Goal: Check status: Check status

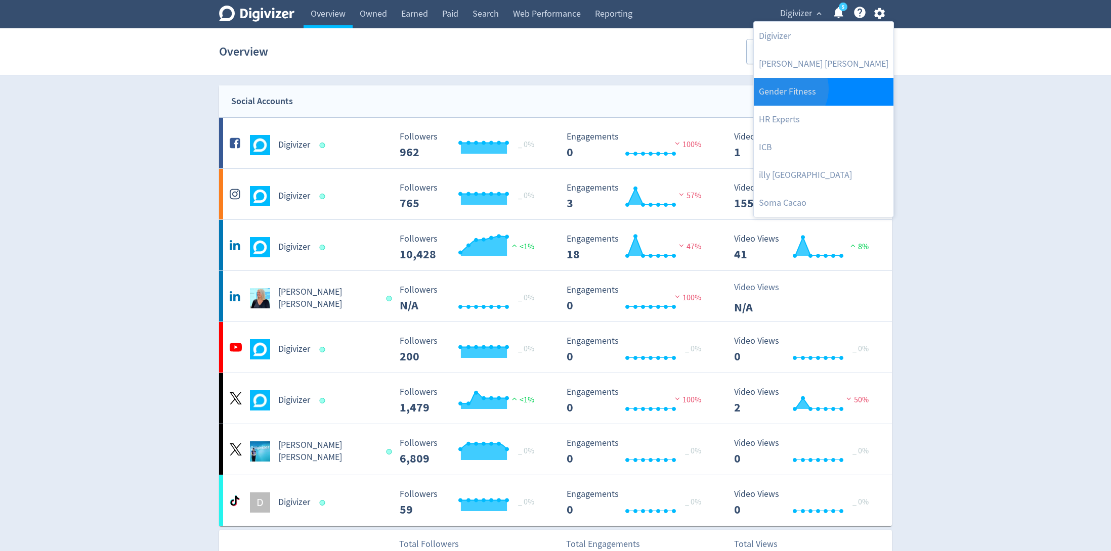
click at [785, 88] on link "Gender Fitness" at bounding box center [824, 92] width 140 height 28
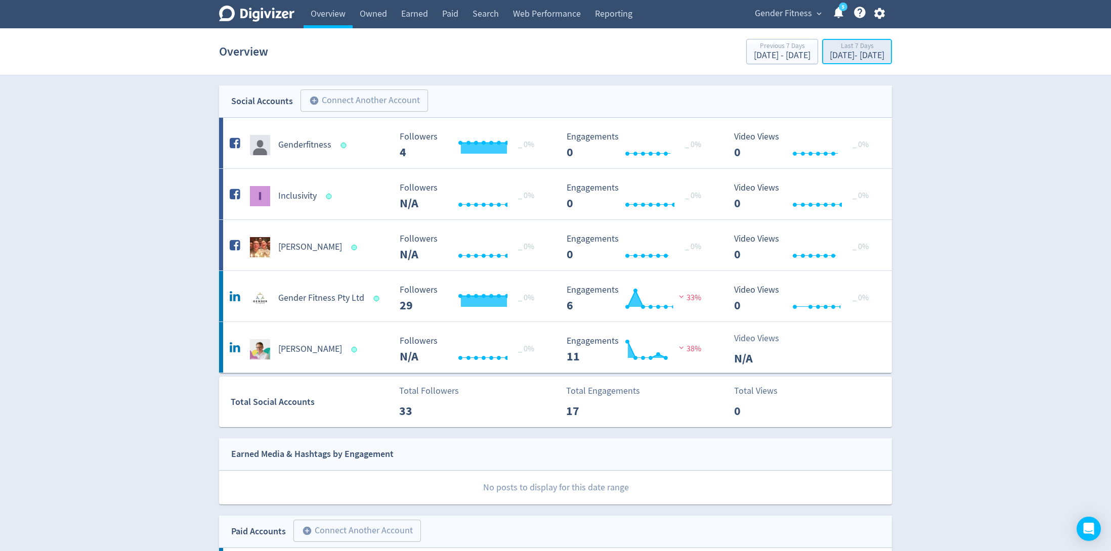
click at [830, 55] on div "[DATE] - [DATE]" at bounding box center [857, 55] width 55 height 9
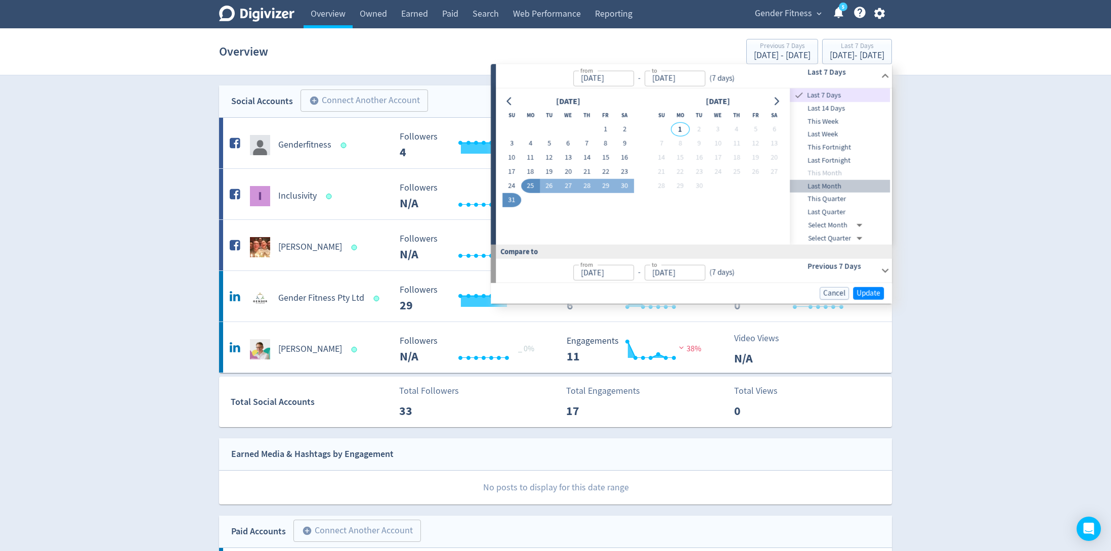
click at [862, 185] on span "Last Month" at bounding box center [840, 186] width 100 height 11
type input "[DATE]"
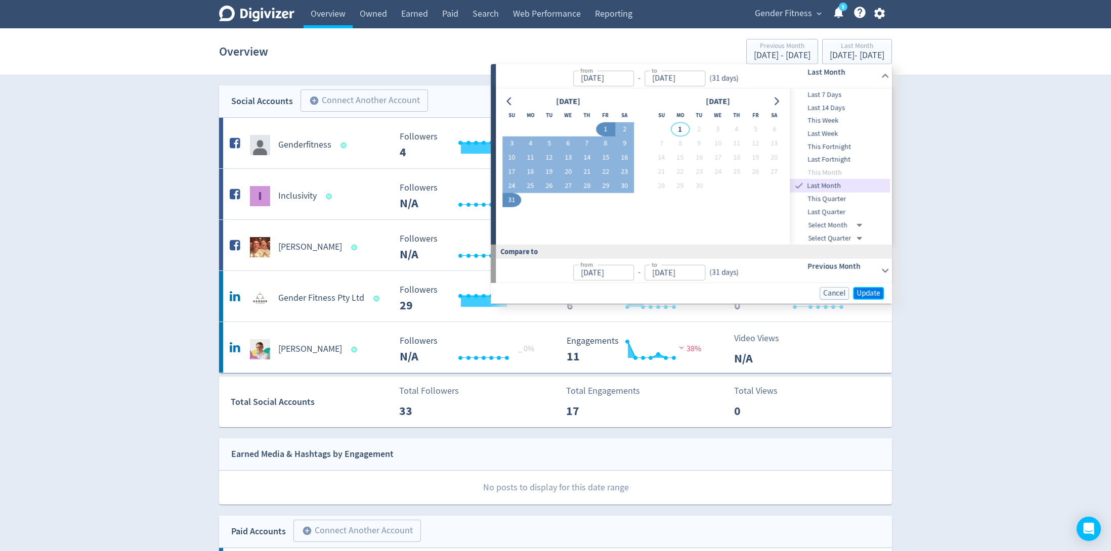
click at [866, 290] on span "Update" at bounding box center [869, 294] width 24 height 8
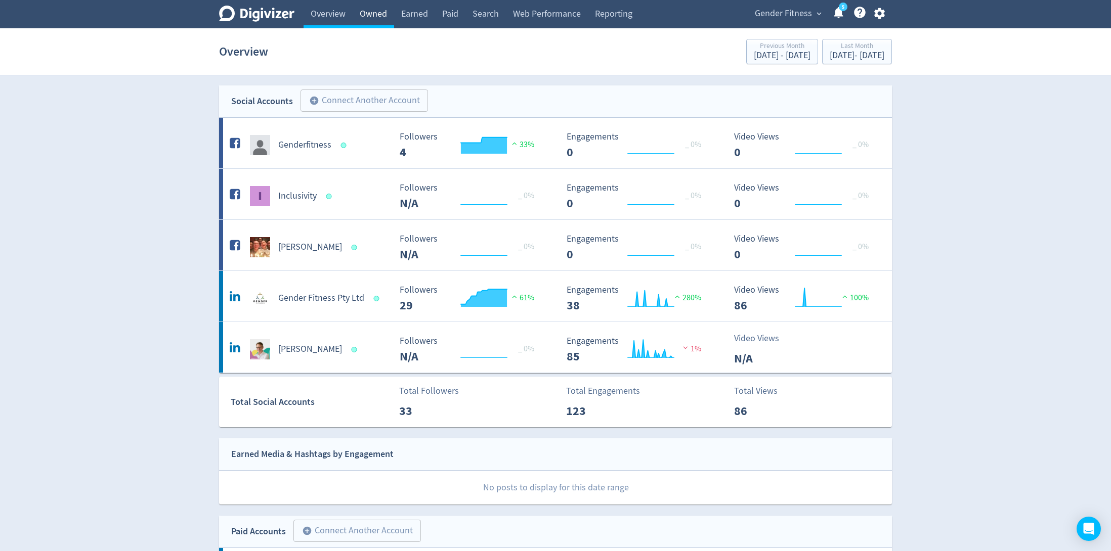
click at [368, 12] on link "Owned" at bounding box center [373, 14] width 41 height 28
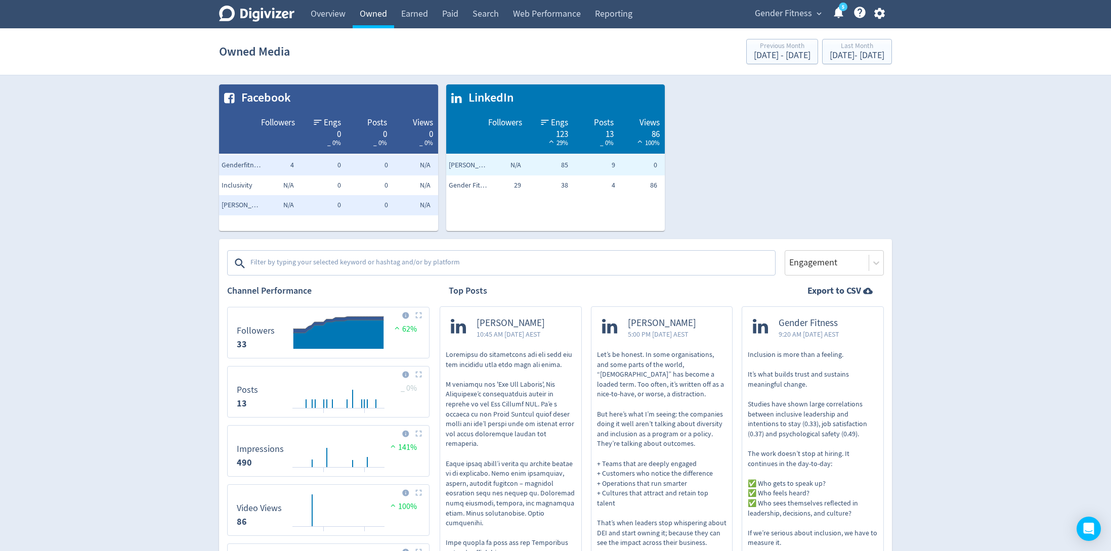
click at [368, 12] on link "Owned" at bounding box center [373, 14] width 41 height 28
click at [285, 5] on div "Digivizer Logo [PERSON_NAME] Logo" at bounding box center [256, 14] width 75 height 28
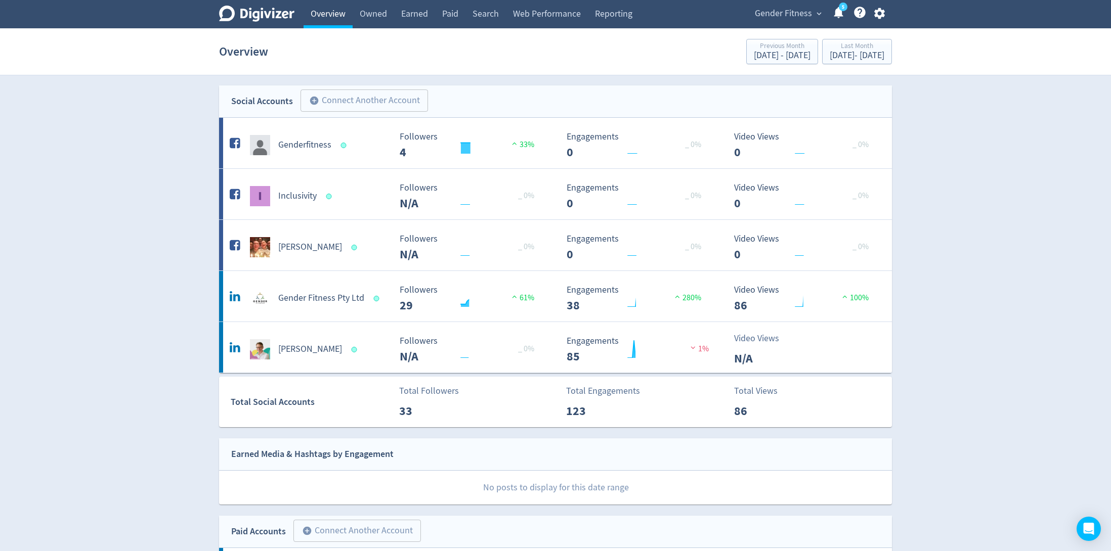
click at [332, 18] on link "Overview" at bounding box center [328, 14] width 49 height 28
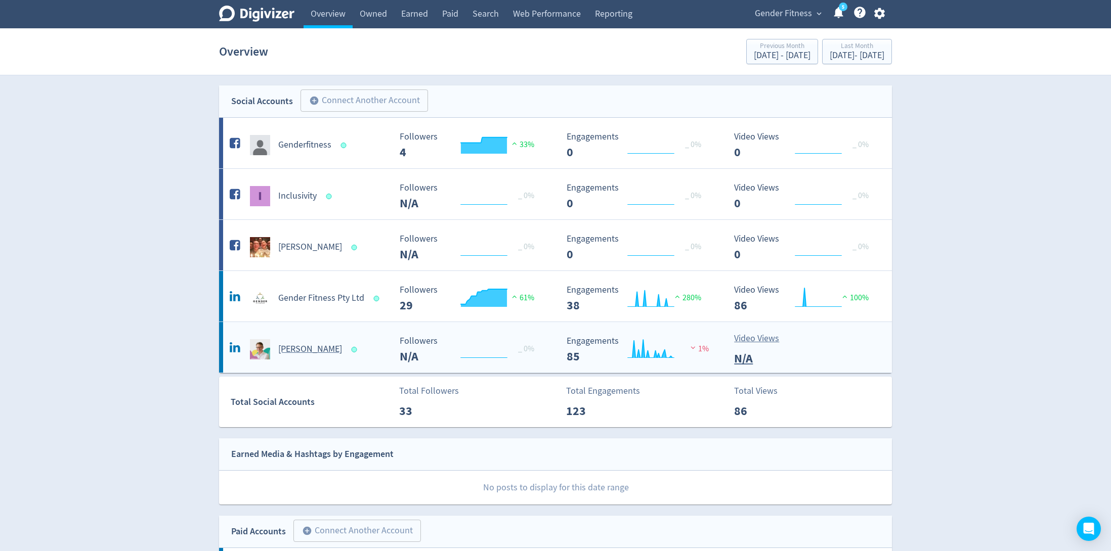
click at [363, 359] on Barton-platform2 "[PERSON_NAME] Created with Highcharts 10.3.3 Followers N/A _ 0% Created with Hi…" at bounding box center [555, 347] width 673 height 51
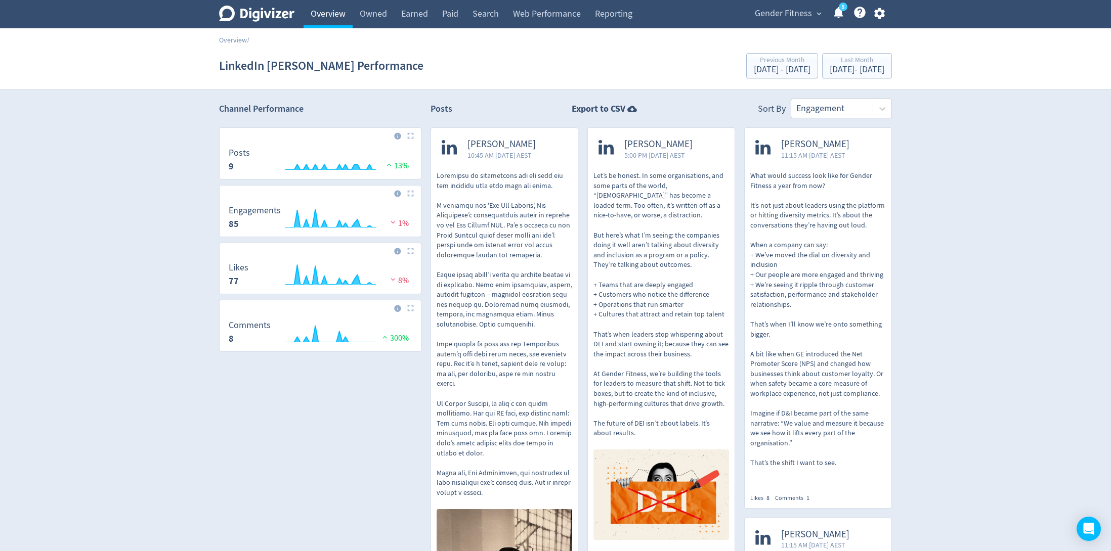
click at [333, 14] on link "Overview" at bounding box center [328, 14] width 49 height 28
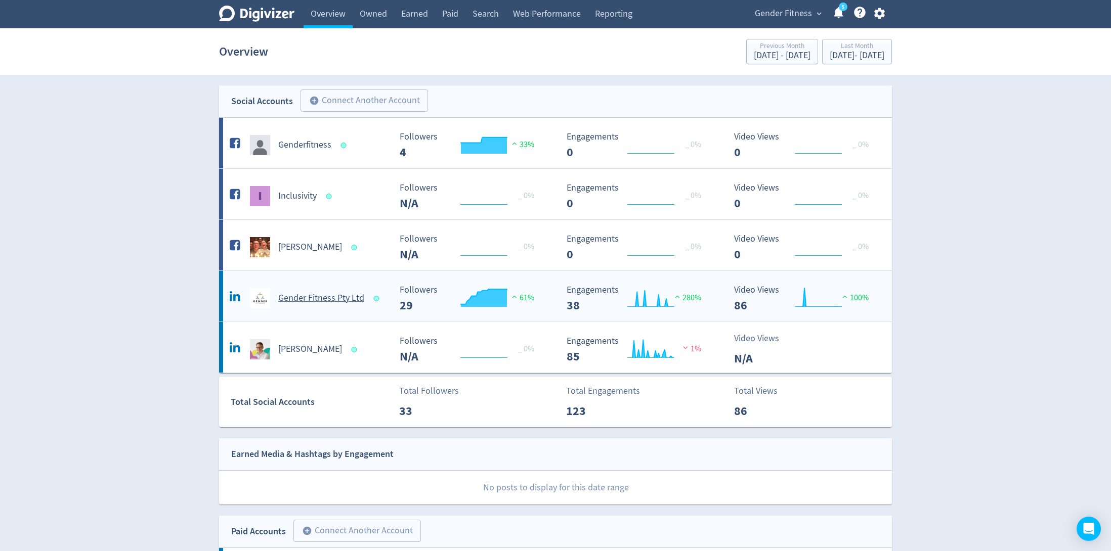
click at [354, 312] on Ltd-platform2 "Gender Fitness Pty Ltd Created with Highcharts 10.3.3 Followers 29 61% Created …" at bounding box center [555, 296] width 673 height 51
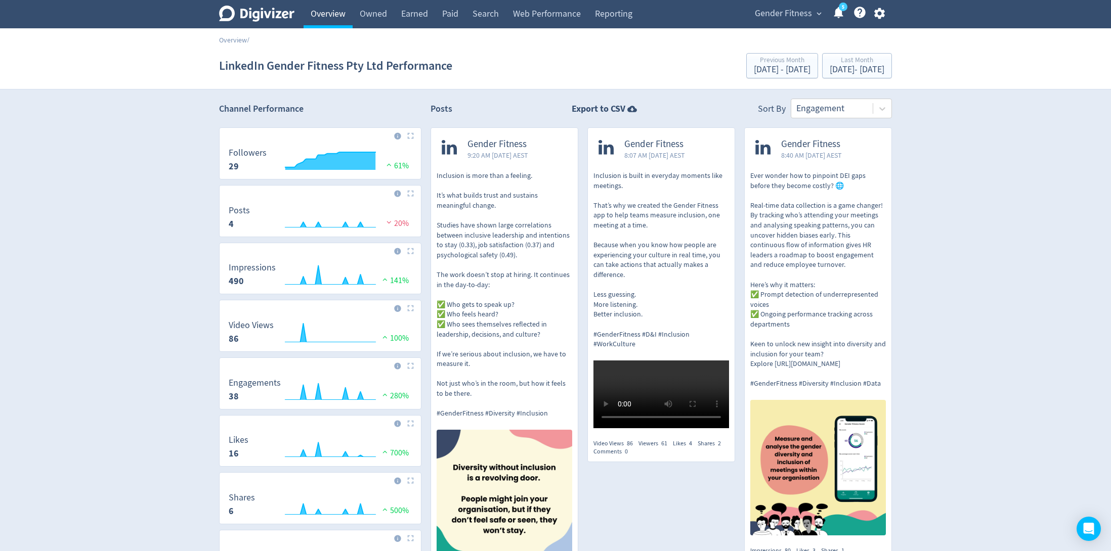
click at [331, 14] on link "Overview" at bounding box center [328, 14] width 49 height 28
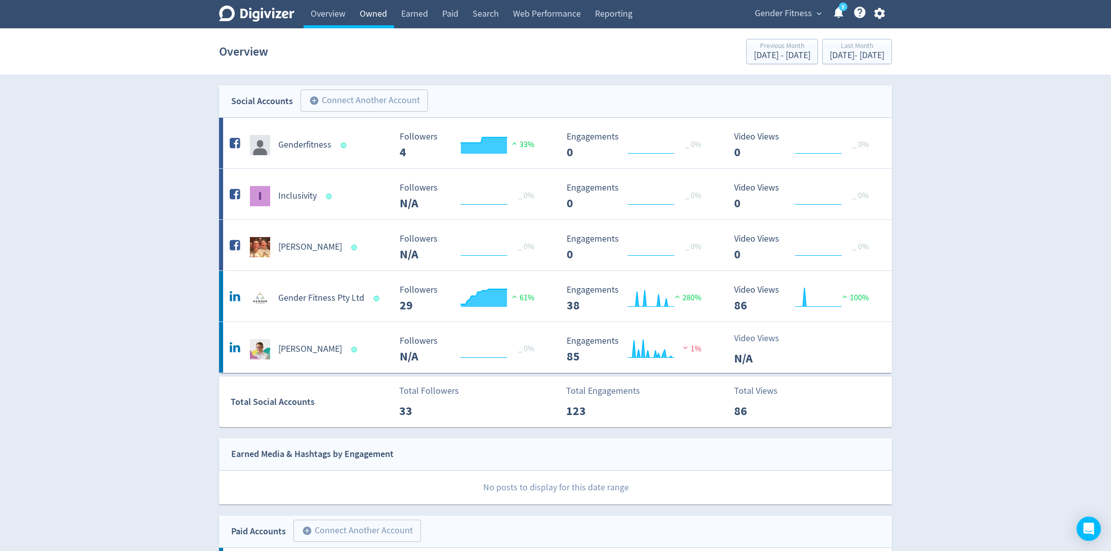
click at [371, 10] on link "Owned" at bounding box center [373, 14] width 41 height 28
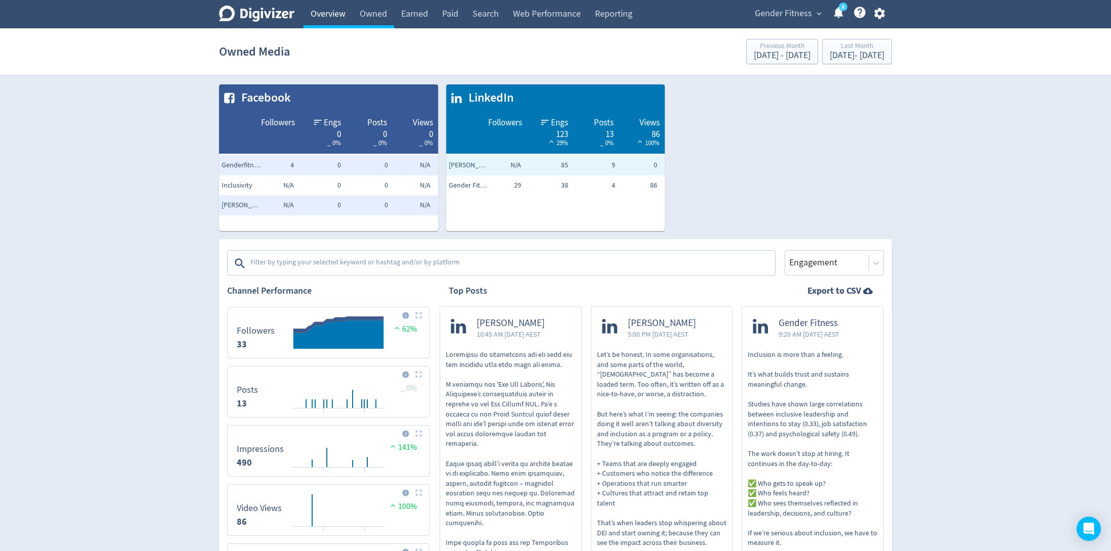
click at [338, 17] on link "Overview" at bounding box center [328, 14] width 49 height 28
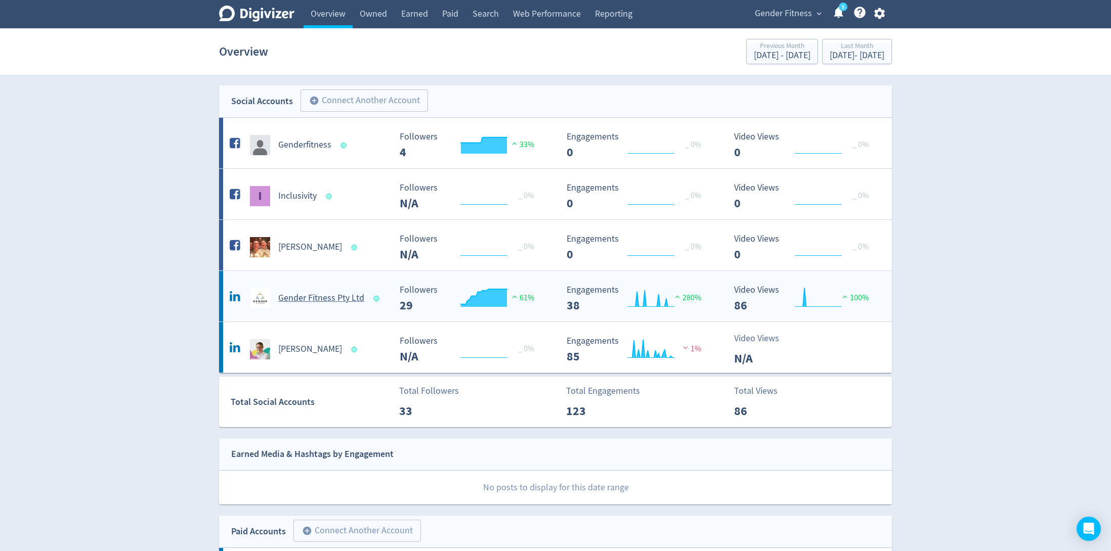
click at [328, 302] on h5 "Gender Fitness Pty Ltd" at bounding box center [321, 298] width 86 height 12
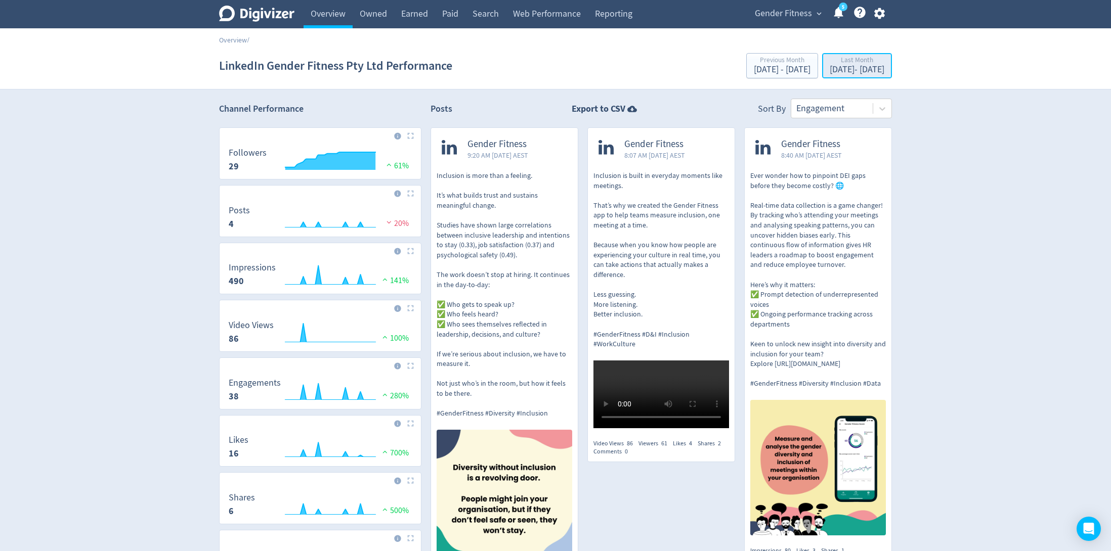
click at [848, 74] on div "[DATE] - [DATE]" at bounding box center [857, 69] width 55 height 9
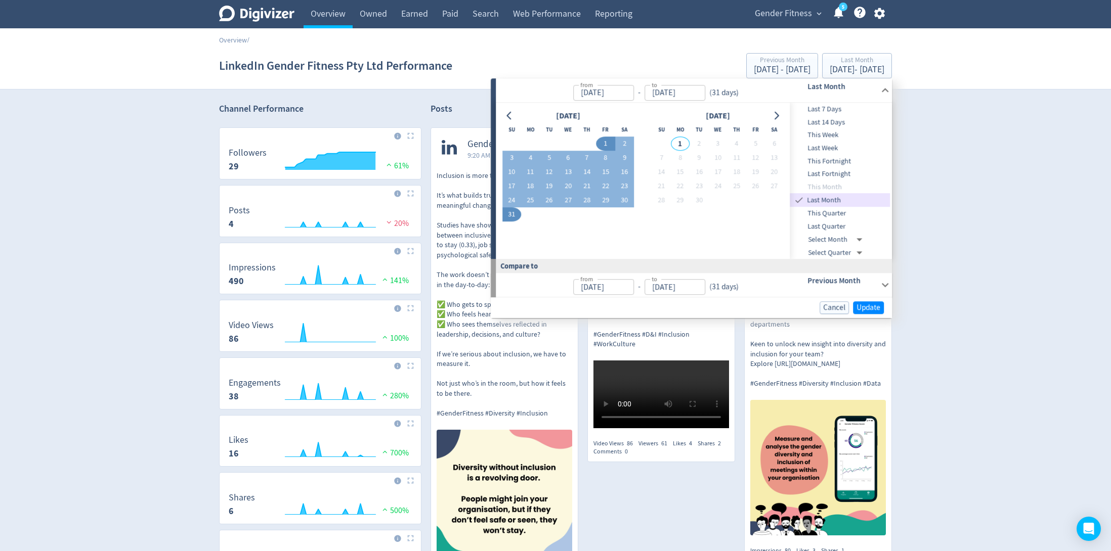
click at [515, 109] on div at bounding box center [509, 116] width 15 height 15
click at [509, 113] on icon "Go to previous month" at bounding box center [508, 116] width 5 height 8
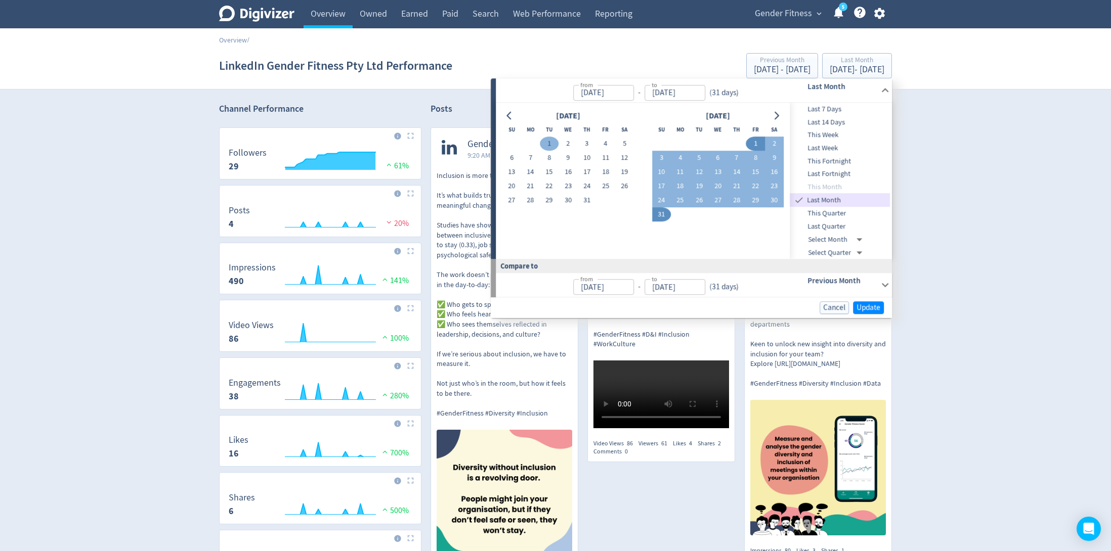
click at [549, 145] on button "1" at bounding box center [549, 144] width 19 height 14
type input "[DATE]"
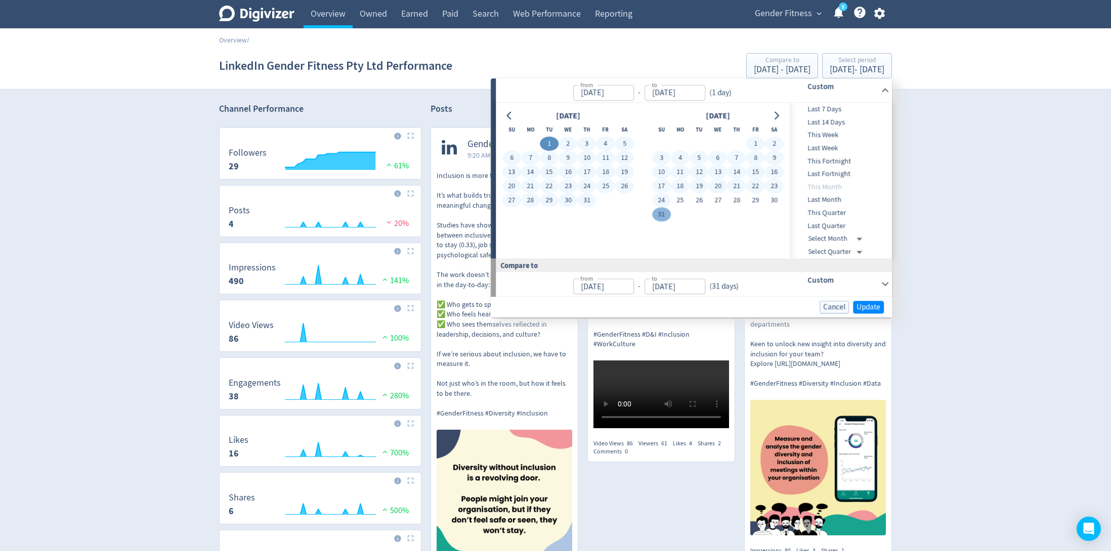
click at [662, 211] on button "31" at bounding box center [661, 215] width 19 height 14
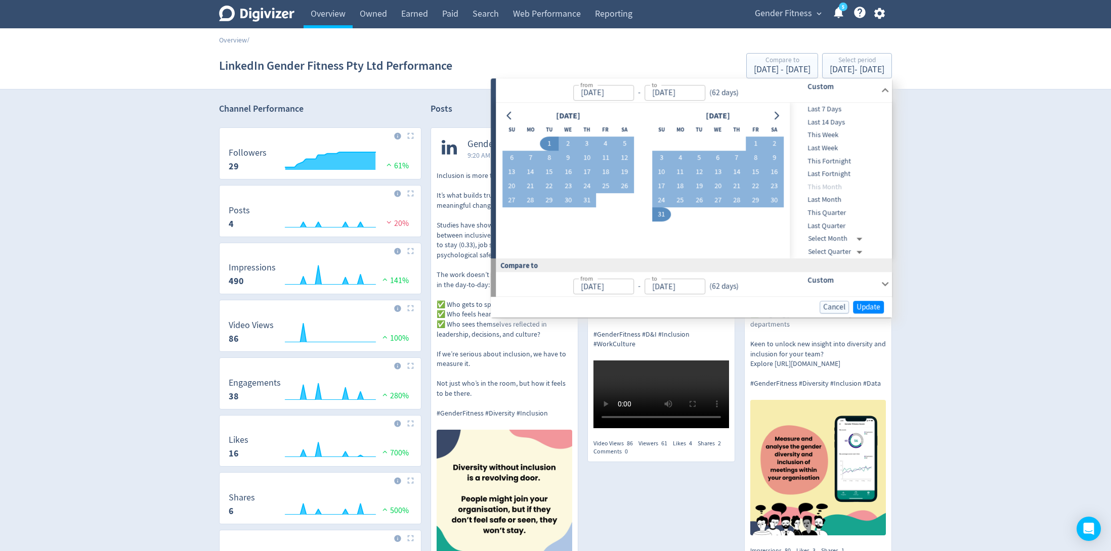
type input "[DATE]"
click at [874, 304] on span "Update" at bounding box center [869, 308] width 24 height 8
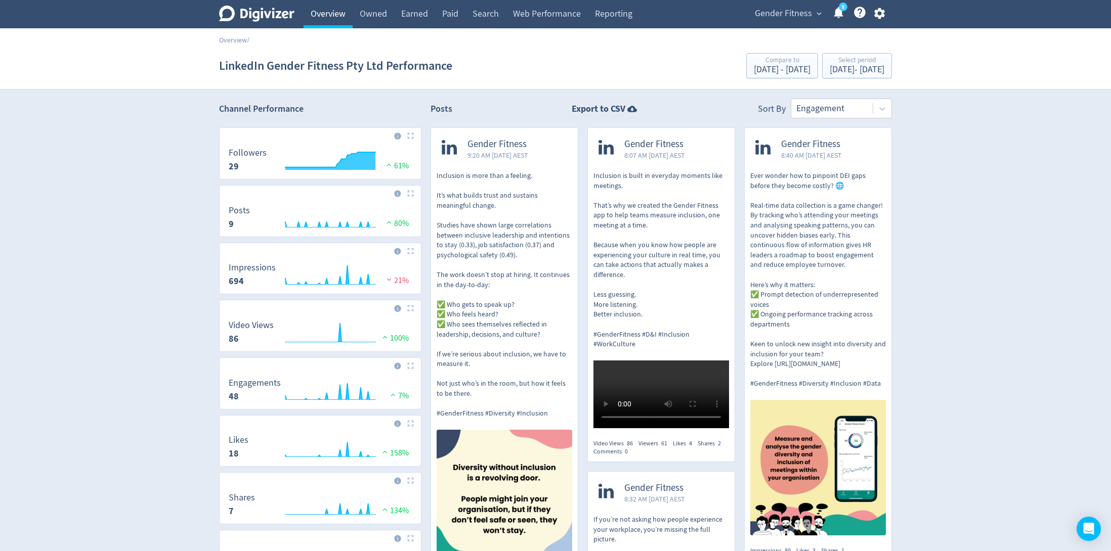
click at [322, 20] on link "Overview" at bounding box center [328, 14] width 49 height 28
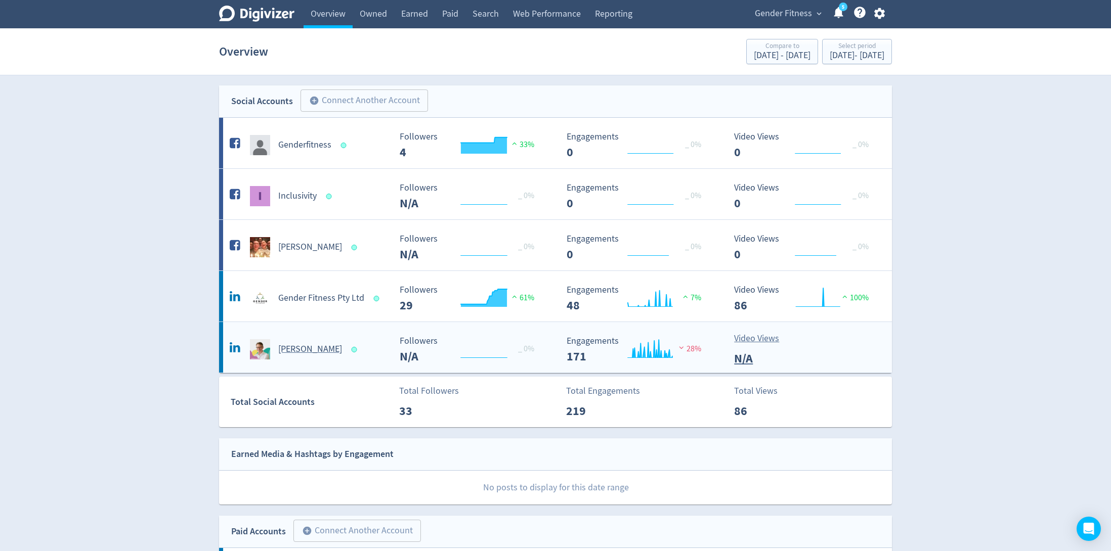
click at [363, 360] on Barton-platform2 "[PERSON_NAME] Created with Highcharts 10.3.3 _ 0% Followers N/A Created with Hi…" at bounding box center [555, 347] width 673 height 51
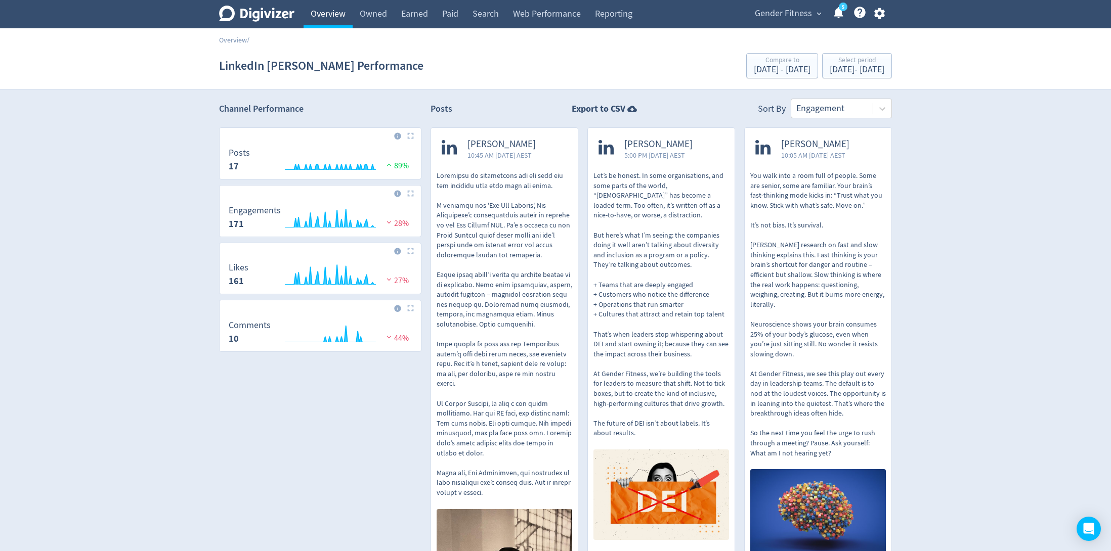
click at [334, 21] on link "Overview" at bounding box center [328, 14] width 49 height 28
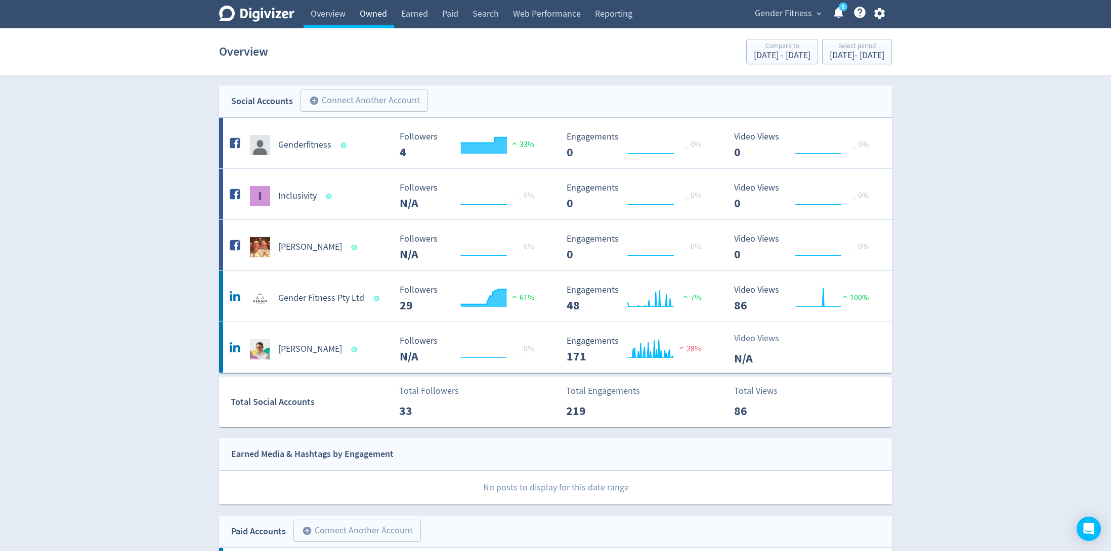
click at [375, 21] on link "Owned" at bounding box center [373, 14] width 41 height 28
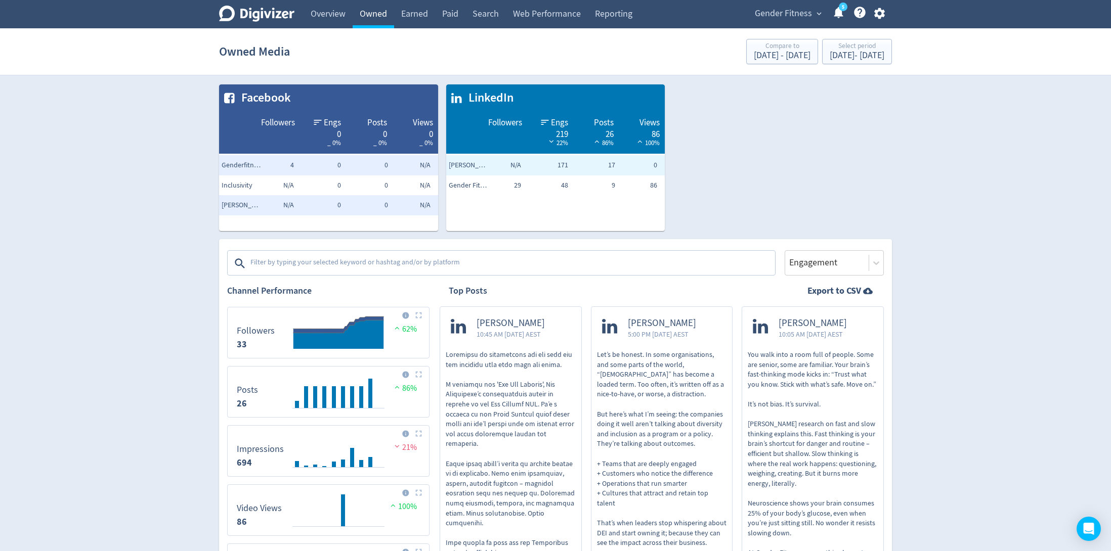
click at [369, 15] on link "Owned" at bounding box center [373, 14] width 41 height 28
click at [325, 5] on link "Overview" at bounding box center [328, 14] width 49 height 28
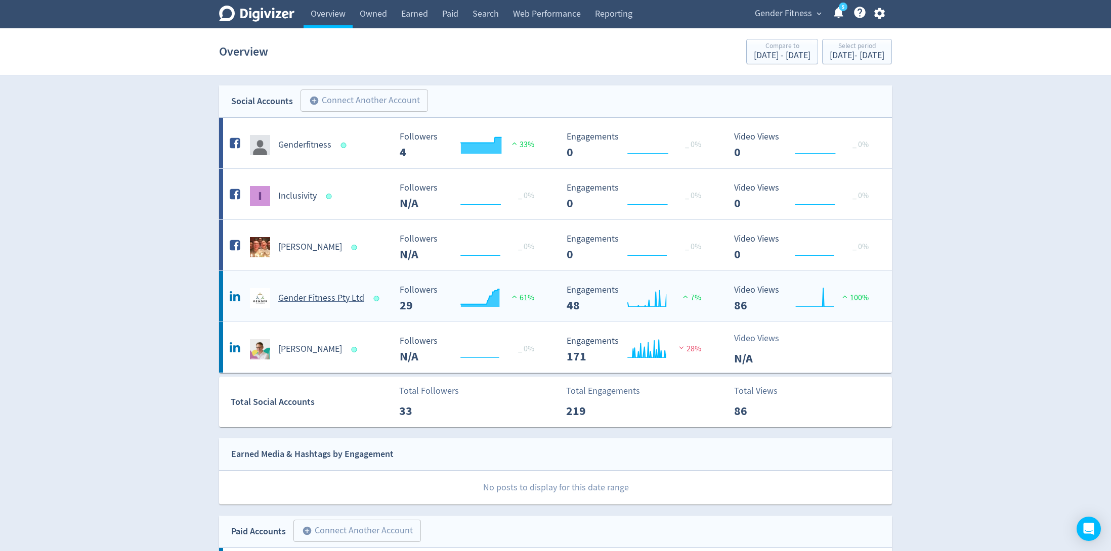
click at [335, 295] on h5 "Gender Fitness Pty Ltd" at bounding box center [321, 298] width 86 height 12
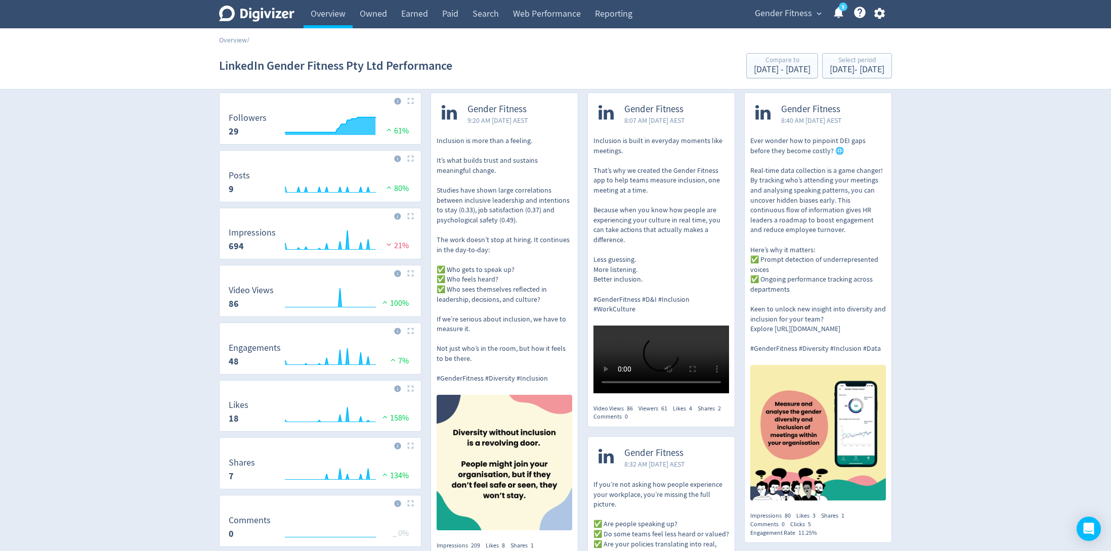
scroll to position [29, 0]
